Goal: Book appointment/travel/reservation

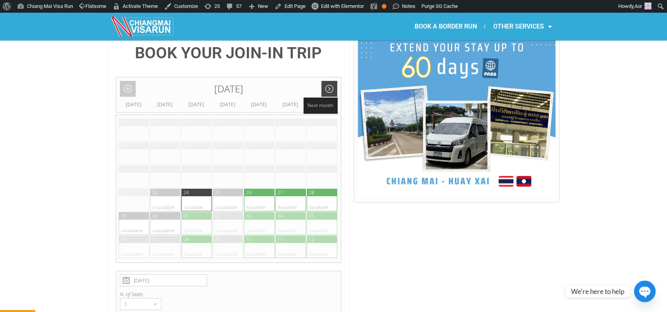
scroll to position [197, 0]
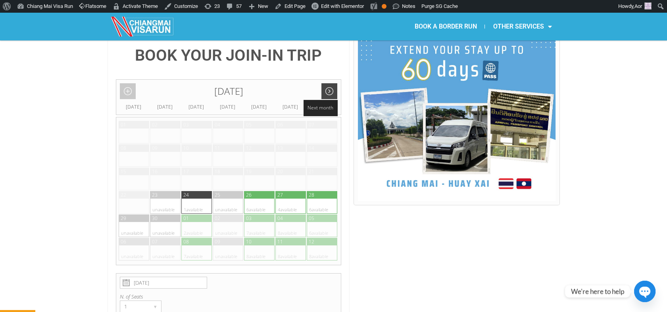
click at [329, 83] on link "Next month" at bounding box center [330, 91] width 16 height 16
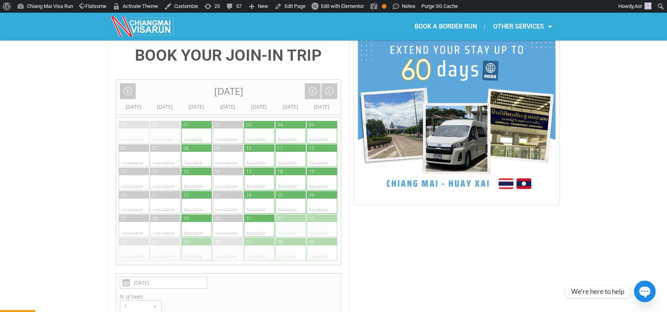
click at [263, 199] on div at bounding box center [266, 206] width 15 height 15
type input "[DATE]"
radio input "true"
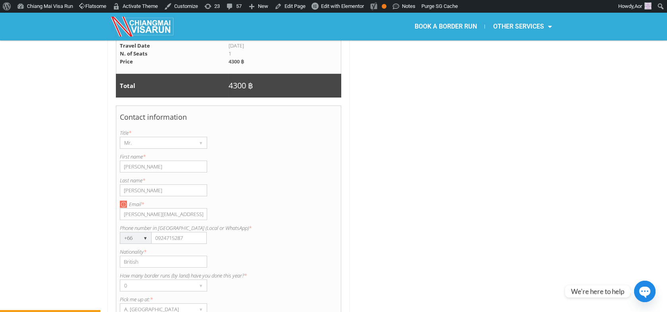
scroll to position [560, 0]
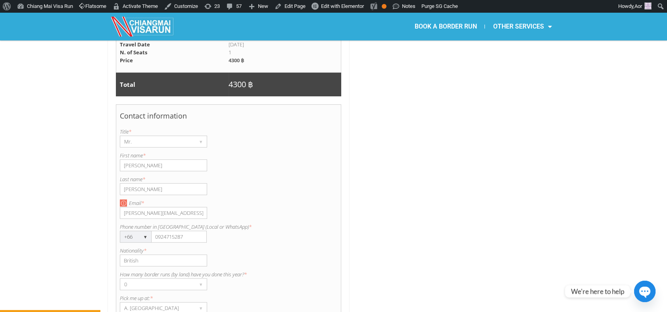
drag, startPoint x: 156, startPoint y: 148, endPoint x: 107, endPoint y: 143, distance: 49.1
click at [107, 143] on div "BOOK YOUR JOIN-IN TRIP October 2025 Add month view Remove month view Next month…" at bounding box center [333, 81] width 667 height 827
click at [130, 136] on div "Mr." at bounding box center [155, 141] width 71 height 11
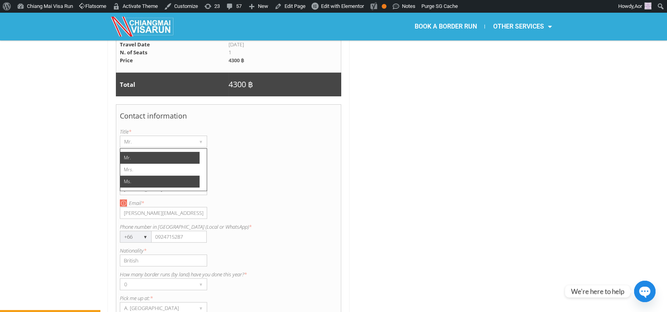
click at [131, 176] on li "Ms." at bounding box center [159, 182] width 79 height 12
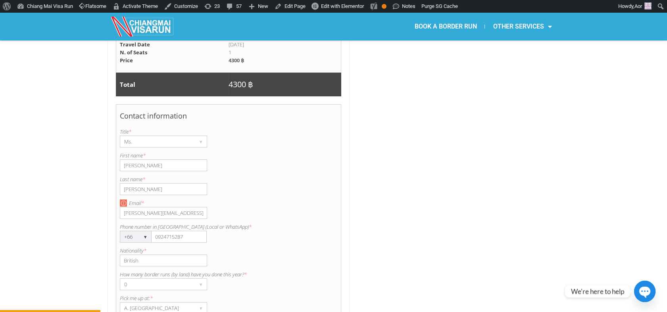
drag, startPoint x: 143, startPoint y: 148, endPoint x: 134, endPoint y: 147, distance: 9.2
click at [143, 160] on input "Adam" at bounding box center [163, 166] width 87 height 12
type input "A"
type input "Ear"
click at [302, 152] on div "First name is required. First name * Ear" at bounding box center [229, 162] width 218 height 20
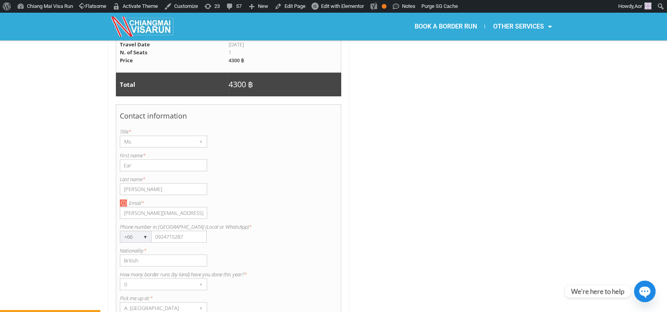
drag, startPoint x: 147, startPoint y: 170, endPoint x: 114, endPoint y: 165, distance: 32.5
click at [109, 172] on div "BOOK YOUR JOIN-IN TRIP October 2025 Add month view Remove month view Next month…" at bounding box center [229, 73] width 243 height 811
type input "Dec"
drag, startPoint x: 369, startPoint y: 157, endPoint x: 311, endPoint y: 145, distance: 59.3
click at [368, 156] on div at bounding box center [457, 73] width 206 height 811
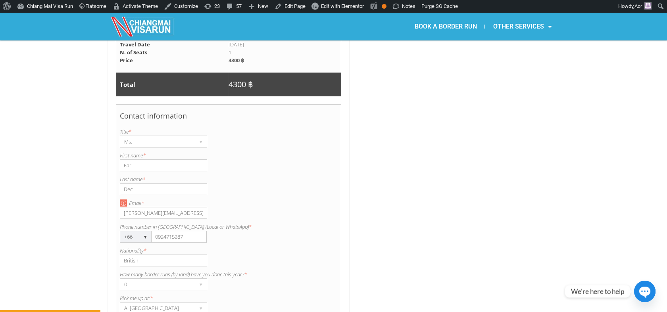
drag, startPoint x: 179, startPoint y: 189, endPoint x: 115, endPoint y: 195, distance: 64.6
click at [115, 195] on div "BOOK YOUR JOIN-IN TRIP October 2025 Add month view Remove month view Next month…" at bounding box center [229, 73] width 243 height 811
type input "c.chonpariyaporn@gmail.com"
drag, startPoint x: 191, startPoint y: 218, endPoint x: 146, endPoint y: 216, distance: 44.9
click at [146, 223] on div "Phone number in Thailand (Local or WhatsApp) is required. Phone number in Thail…" at bounding box center [229, 233] width 218 height 20
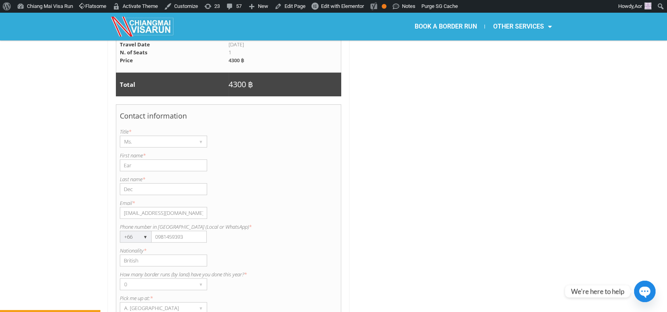
type input "0981459393"
click at [370, 189] on div at bounding box center [457, 73] width 206 height 811
click at [149, 255] on input "British" at bounding box center [163, 261] width 87 height 12
drag, startPoint x: 150, startPoint y: 243, endPoint x: 113, endPoint y: 243, distance: 36.5
click at [113, 243] on div "BOOK YOUR JOIN-IN TRIP October 2025 Add month view Remove month view Next month…" at bounding box center [229, 73] width 243 height 811
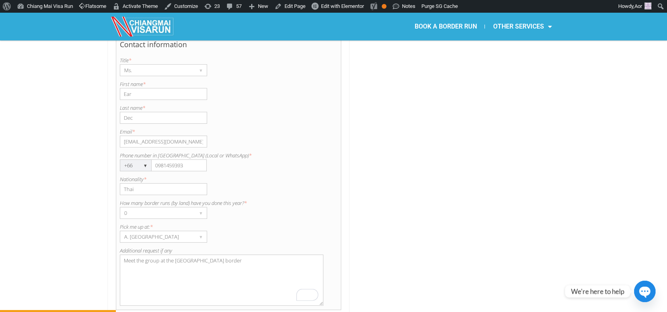
scroll to position [648, 0]
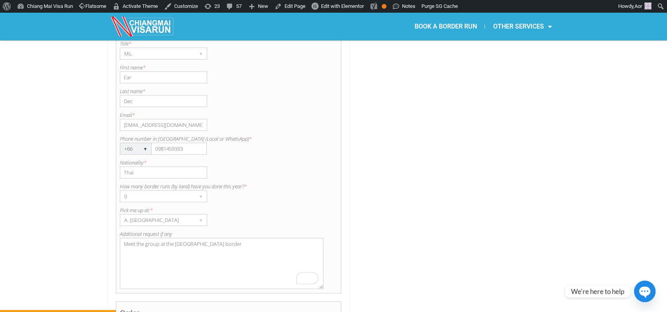
type input "Thai"
drag, startPoint x: 239, startPoint y: 223, endPoint x: 96, endPoint y: 220, distance: 143.8
drag, startPoint x: 233, startPoint y: 245, endPoint x: 233, endPoint y: 240, distance: 4.8
click at [233, 245] on textarea "Meet the group at the Chiang Khong border" at bounding box center [222, 263] width 204 height 51
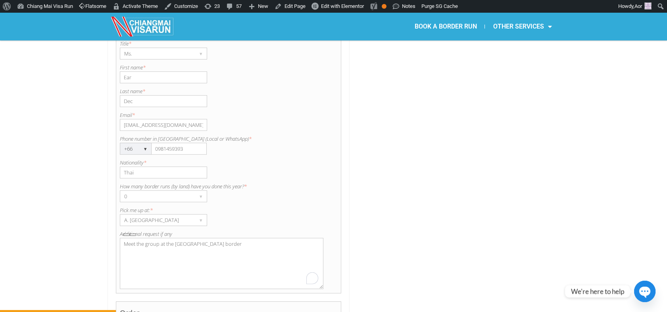
click at [242, 238] on textarea "Meet the group at the Chiang Khong border" at bounding box center [222, 263] width 204 height 51
drag, startPoint x: 246, startPoint y: 222, endPoint x: 101, endPoint y: 220, distance: 144.5
type textarea "Test"
click at [328, 183] on div "How many border runs (by land) have you done this year? is required. How many b…" at bounding box center [229, 193] width 218 height 20
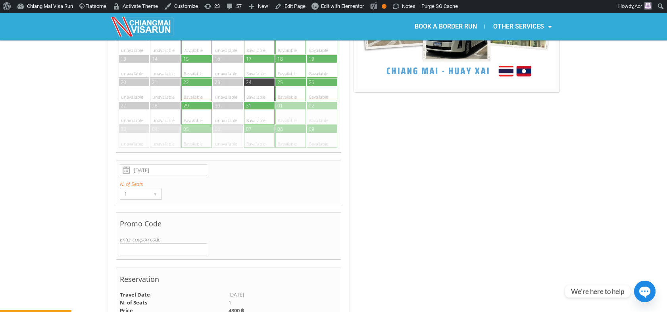
scroll to position [295, 0]
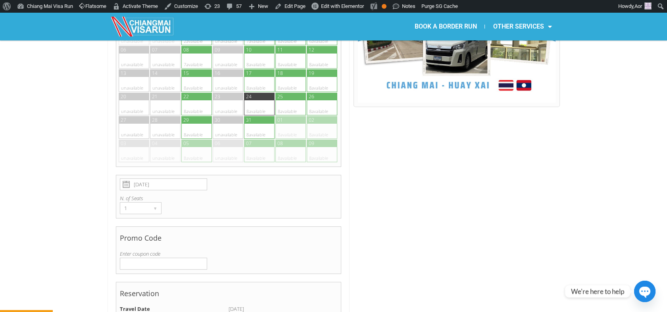
click at [153, 258] on input "Enter coupon code" at bounding box center [163, 264] width 87 height 12
paste input "EMBRACE"
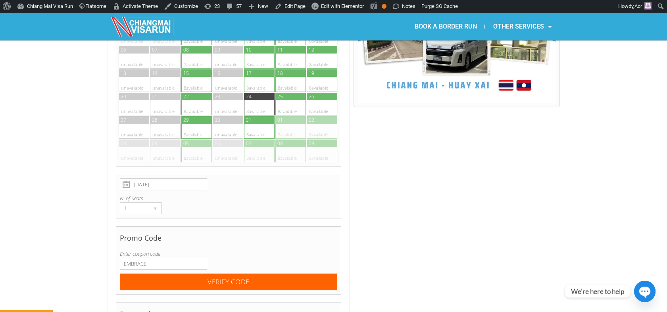
click at [123, 258] on input "EMBRACE" at bounding box center [163, 264] width 87 height 12
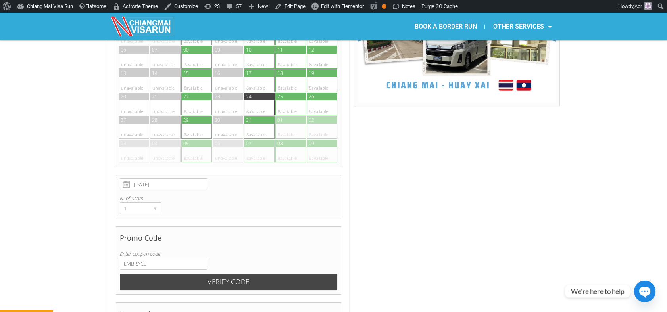
type input "EMBRACE"
click at [165, 274] on input "Verify code" at bounding box center [229, 282] width 218 height 17
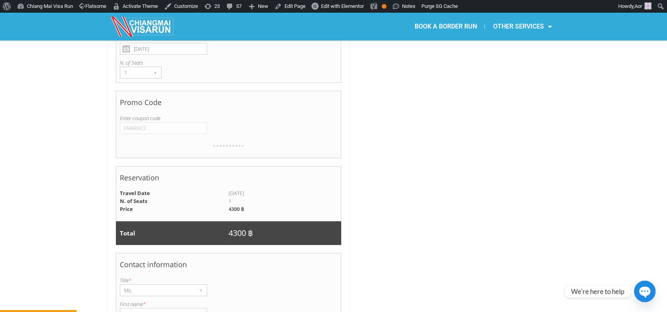
scroll to position [516, 0]
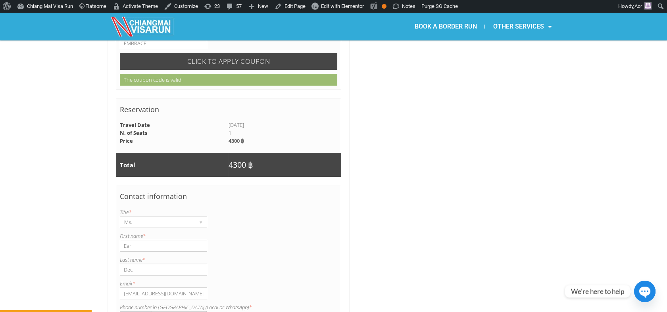
click at [235, 53] on input "CLICK TO APPLY COUPON" at bounding box center [229, 61] width 218 height 17
radio input "true"
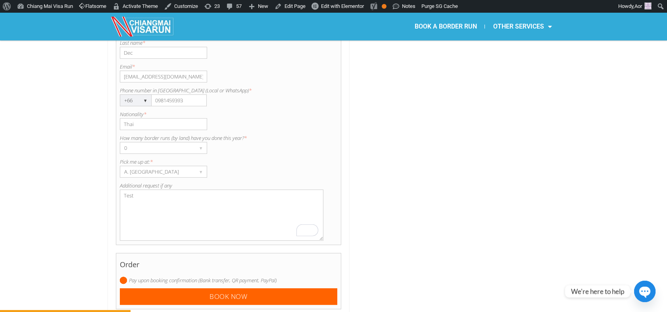
scroll to position [737, 0]
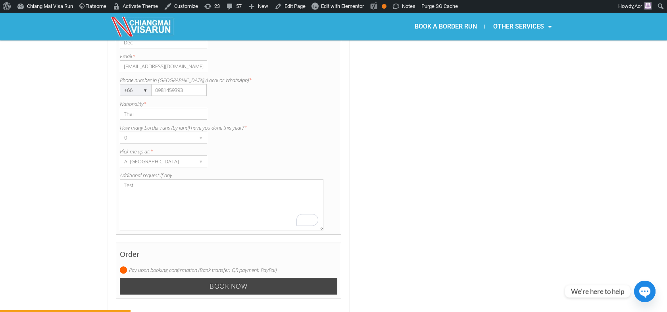
click at [255, 278] on input "Book now" at bounding box center [229, 286] width 218 height 17
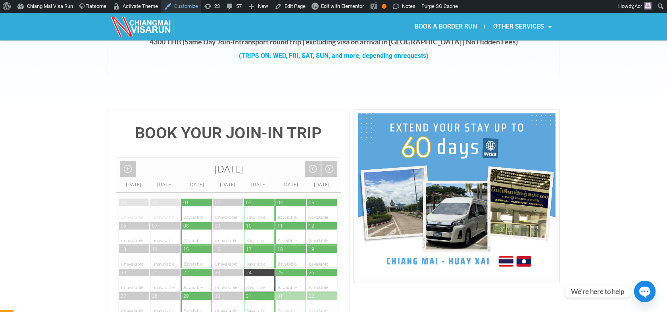
scroll to position [0, 0]
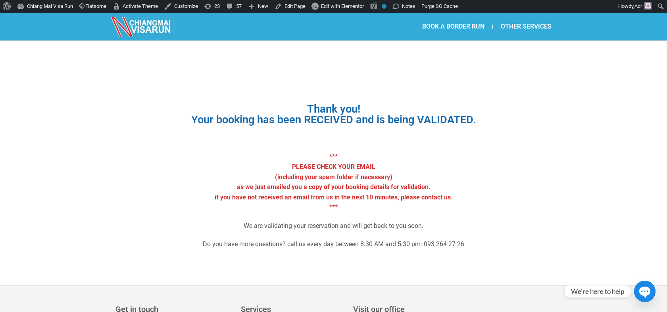
scroll to position [220, 0]
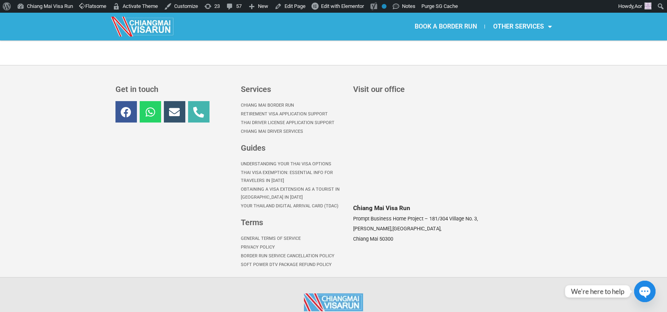
click at [456, 25] on link "BOOK A BORDER RUN" at bounding box center [446, 26] width 78 height 18
